Goal: Transaction & Acquisition: Purchase product/service

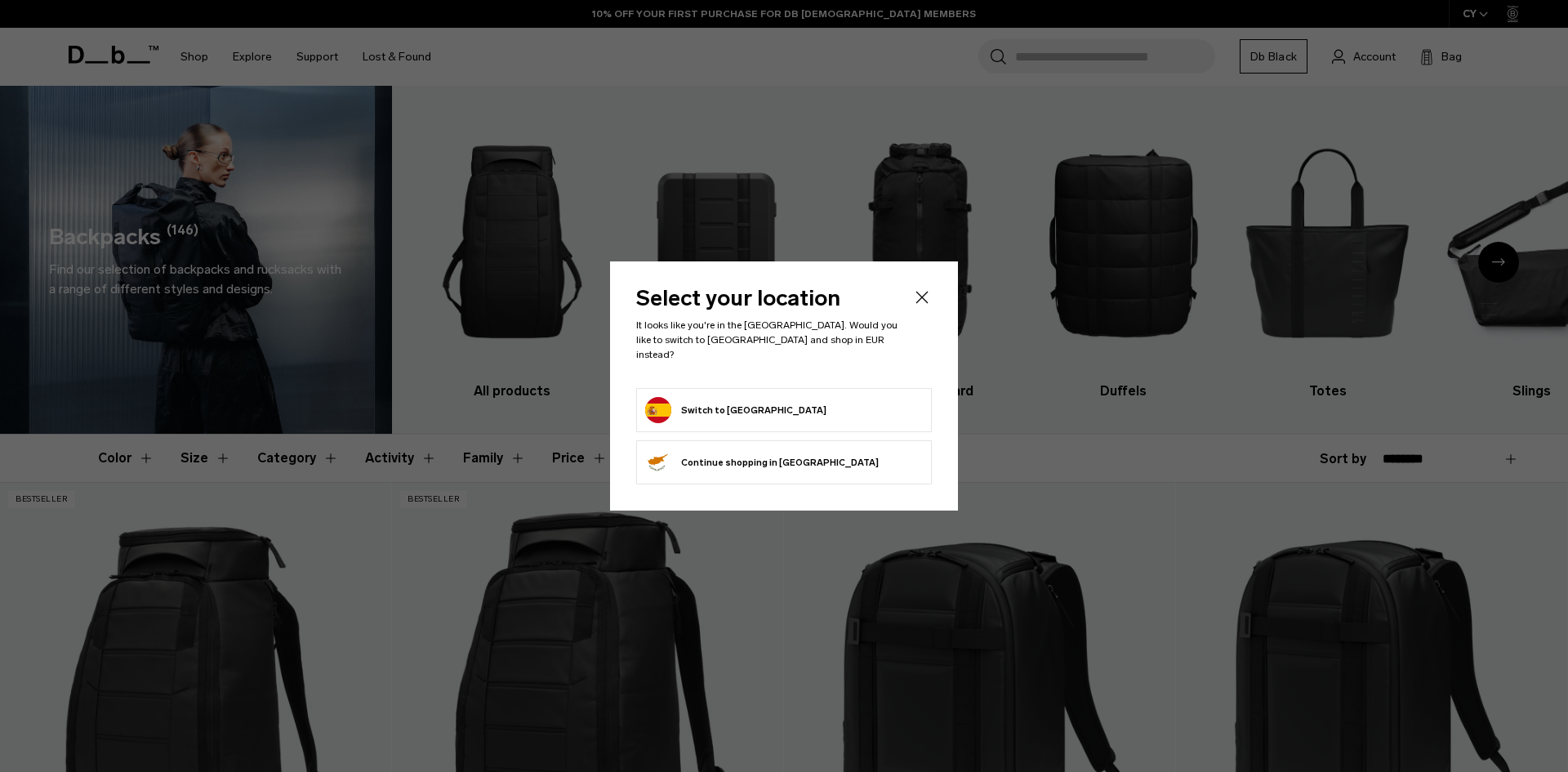
drag, startPoint x: 0, startPoint y: 0, endPoint x: 934, endPoint y: 375, distance: 1006.5
click at [739, 397] on button "Switch to [GEOGRAPHIC_DATA]" at bounding box center [735, 410] width 181 height 26
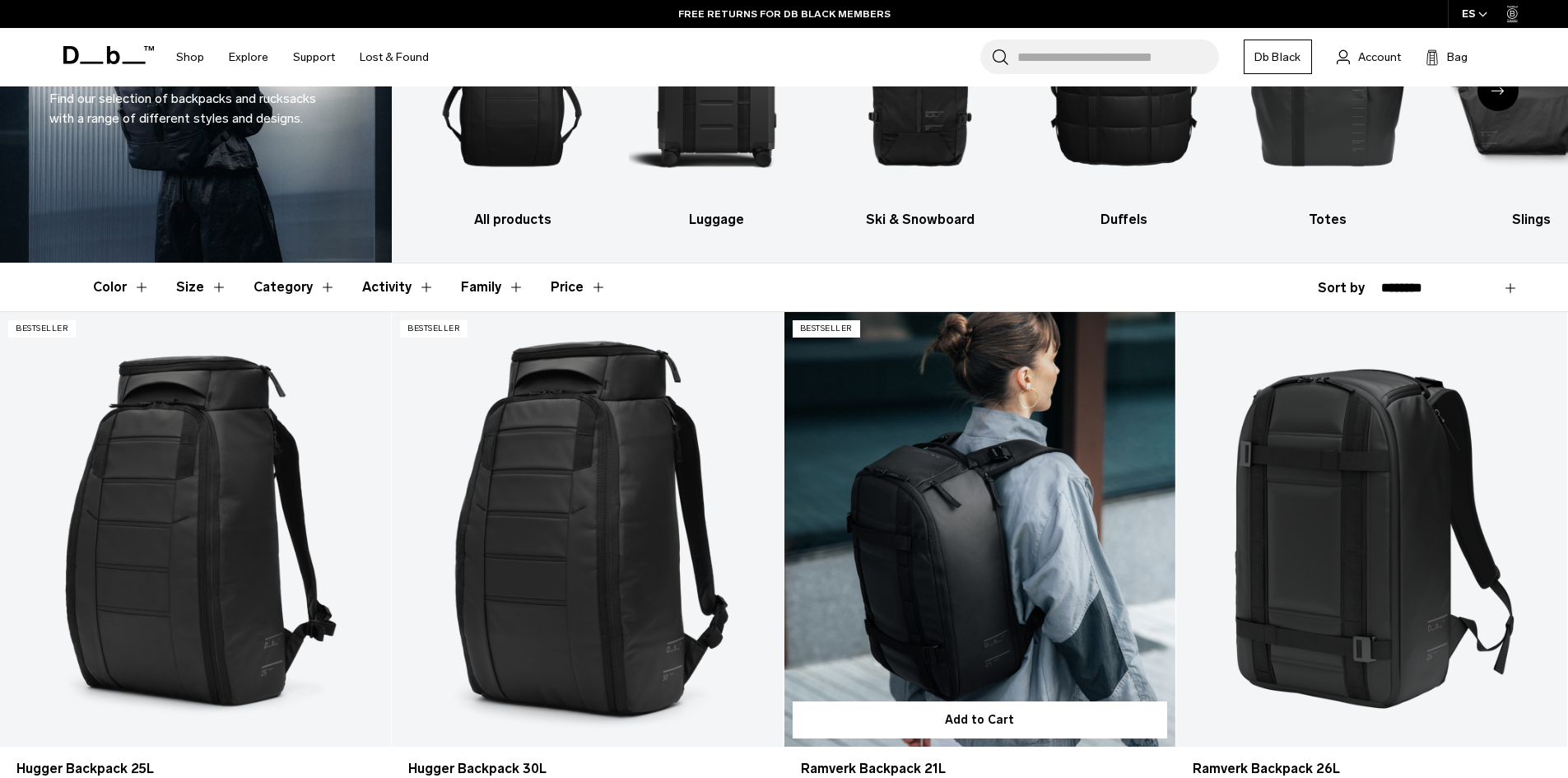
scroll to position [329, 0]
